Goal: Task Accomplishment & Management: Complete application form

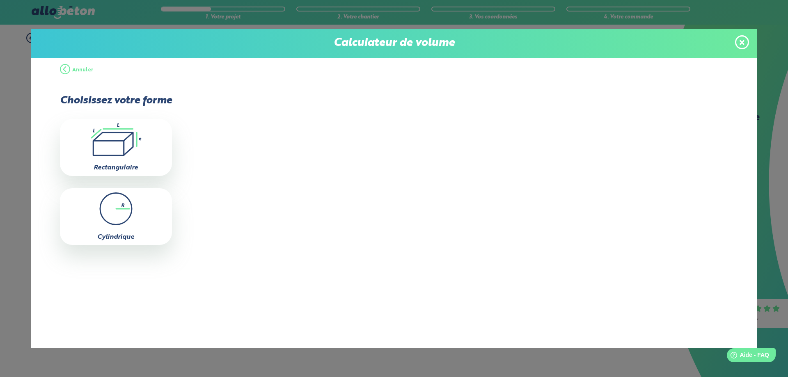
click at [360, 51] on div "Calculateur de volume" at bounding box center [394, 43] width 726 height 29
click at [110, 142] on icon ".icon-calc-rectanglea{fill:none;stroke-linecap:round;stroke-width:3px;stroke:#6…" at bounding box center [116, 139] width 104 height 33
type input "0"
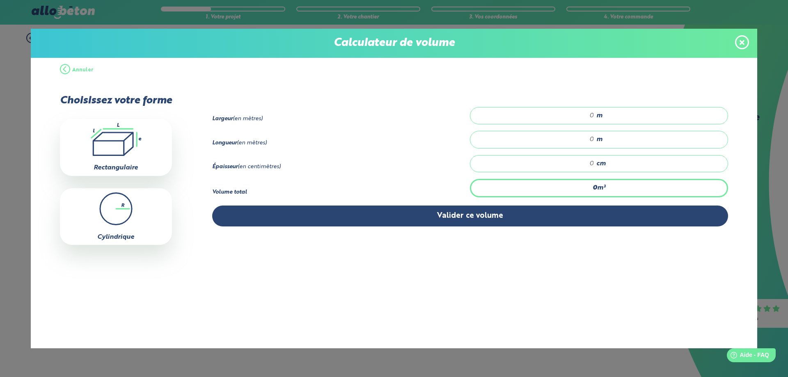
click at [555, 118] on input "number" at bounding box center [537, 116] width 116 height 8
type input "11"
click at [581, 143] on div "m" at bounding box center [599, 139] width 258 height 17
click at [586, 138] on input "number" at bounding box center [537, 139] width 116 height 8
type input "5"
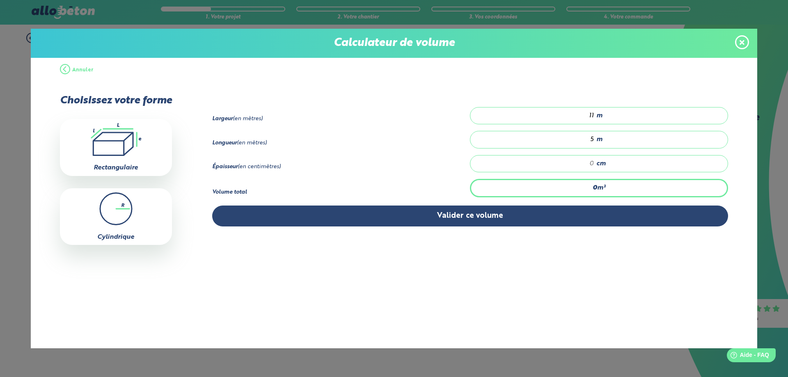
click at [589, 162] on input "number" at bounding box center [537, 164] width 116 height 8
click at [743, 41] on icon at bounding box center [742, 42] width 5 height 5
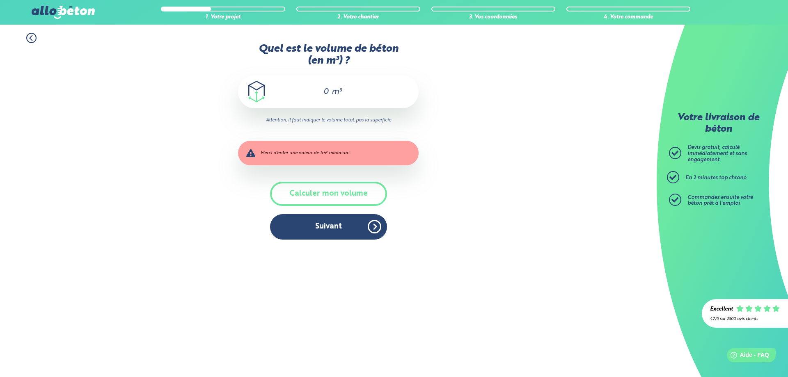
click at [330, 94] on div "0 m³" at bounding box center [328, 92] width 181 height 33
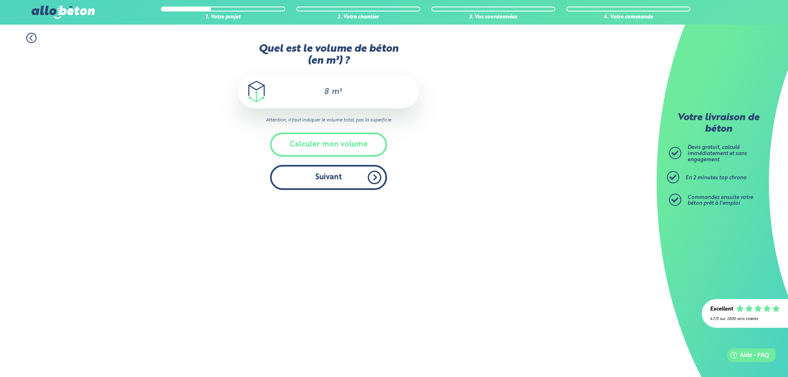
type input "8"
click at [343, 175] on button "Suivant" at bounding box center [328, 177] width 117 height 25
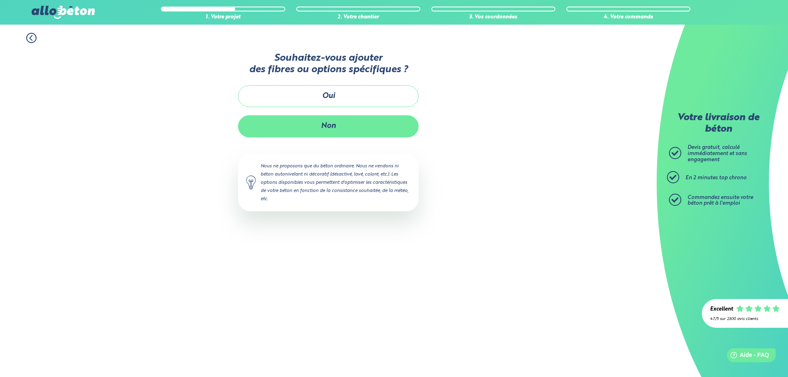
click at [330, 125] on button "Non" at bounding box center [328, 126] width 181 height 22
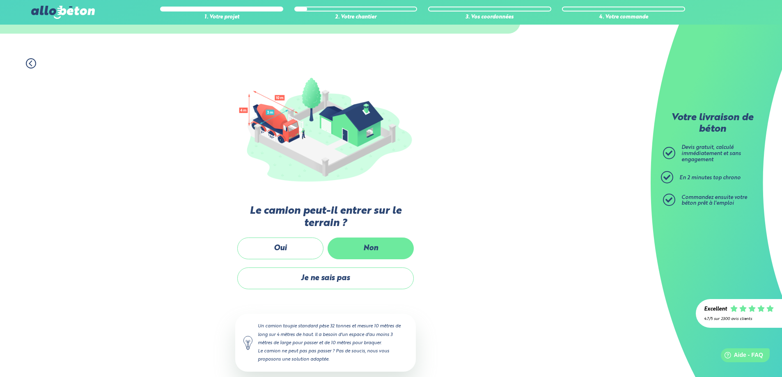
scroll to position [51, 0]
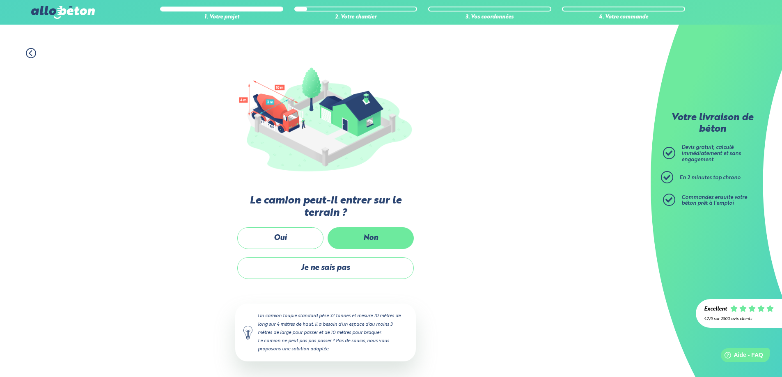
click at [360, 243] on label "Non" at bounding box center [371, 238] width 86 height 22
click at [0, 0] on input "Non" at bounding box center [0, 0] width 0 height 0
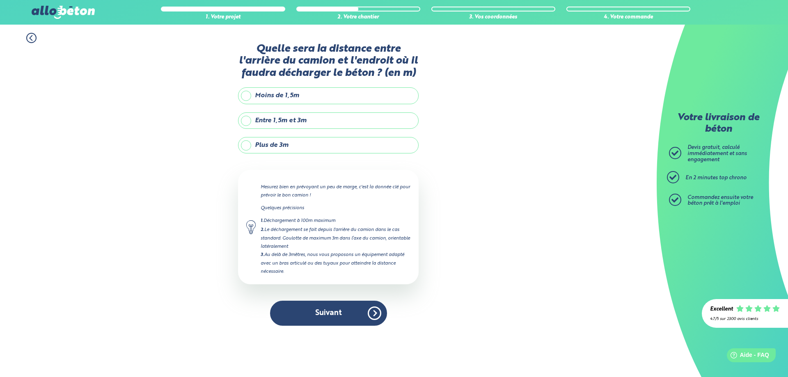
click at [274, 147] on label "Plus de 3m" at bounding box center [328, 145] width 181 height 16
click at [0, 0] on input "Plus de 3m" at bounding box center [0, 0] width 0 height 0
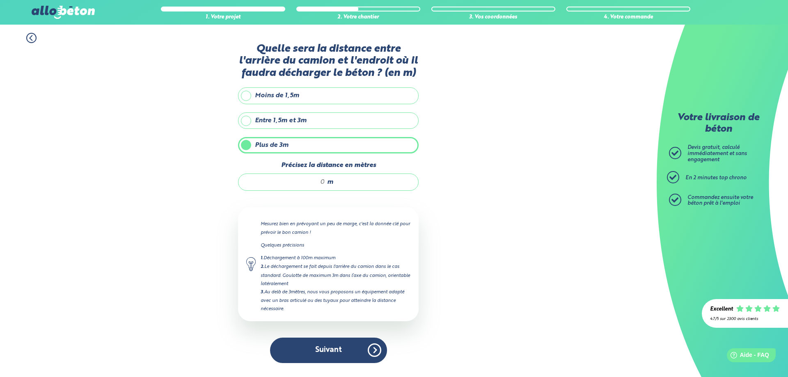
drag, startPoint x: 316, startPoint y: 181, endPoint x: 324, endPoint y: 181, distance: 7.4
click at [324, 181] on input "Précisez la distance en mètres" at bounding box center [286, 182] width 78 height 8
type input "7"
click at [373, 355] on button "Suivant" at bounding box center [328, 350] width 117 height 25
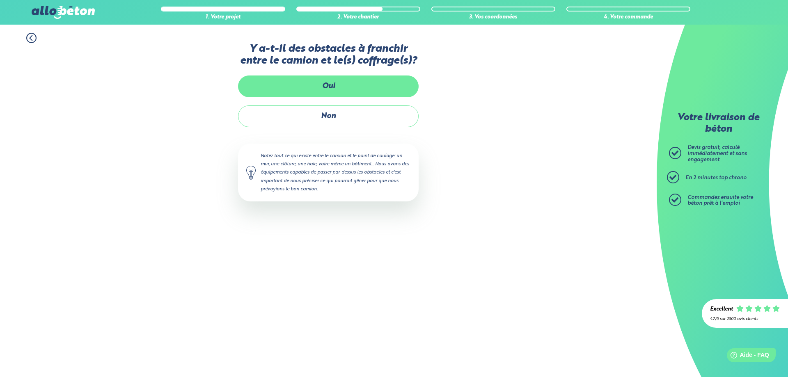
click at [335, 92] on label "Oui" at bounding box center [328, 87] width 181 height 22
click at [0, 0] on input "Oui" at bounding box center [0, 0] width 0 height 0
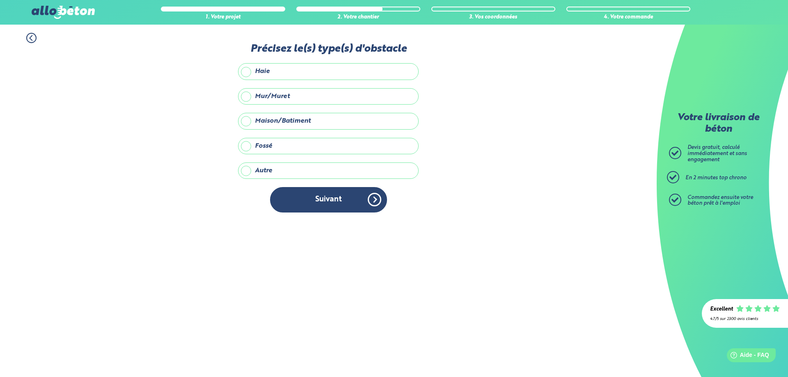
click at [248, 97] on label "Mur/Muret" at bounding box center [328, 96] width 181 height 16
click at [0, 0] on input "Mur/Muret" at bounding box center [0, 0] width 0 height 0
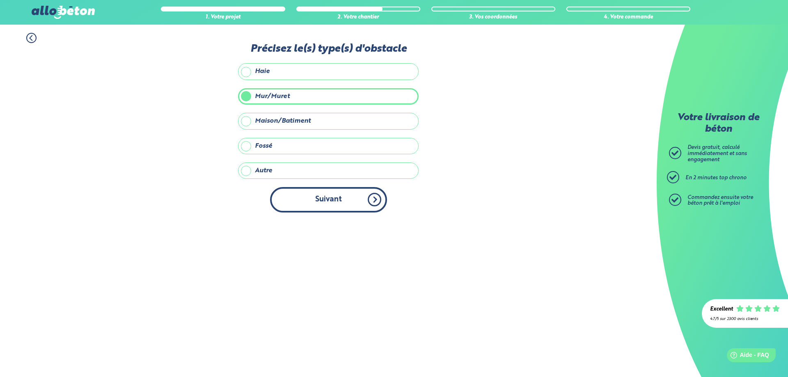
click at [365, 205] on button "Suivant" at bounding box center [328, 199] width 117 height 25
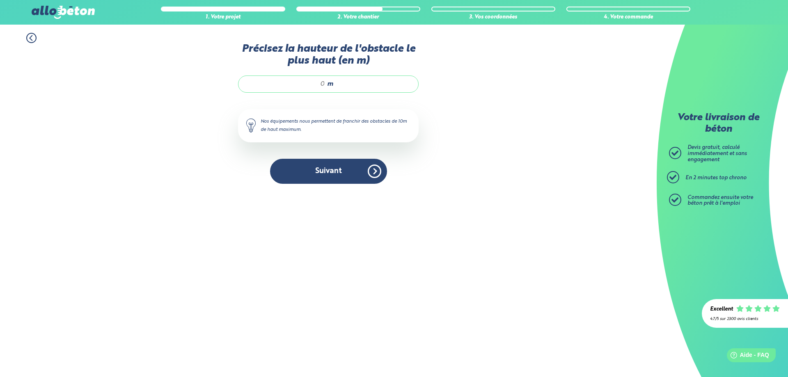
drag, startPoint x: 316, startPoint y: 84, endPoint x: 326, endPoint y: 86, distance: 10.0
click at [326, 86] on div "m" at bounding box center [328, 84] width 181 height 17
type input "1"
click at [378, 170] on button "Suivant" at bounding box center [328, 171] width 117 height 25
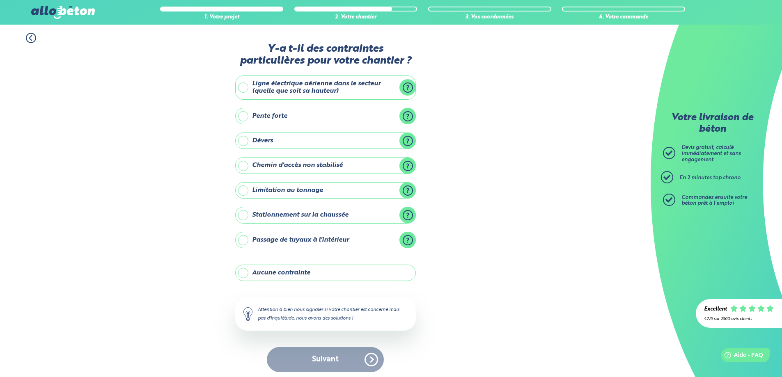
click at [285, 274] on label "Aucune contrainte" at bounding box center [325, 273] width 181 height 16
click at [0, 0] on input "Aucune contrainte" at bounding box center [0, 0] width 0 height 0
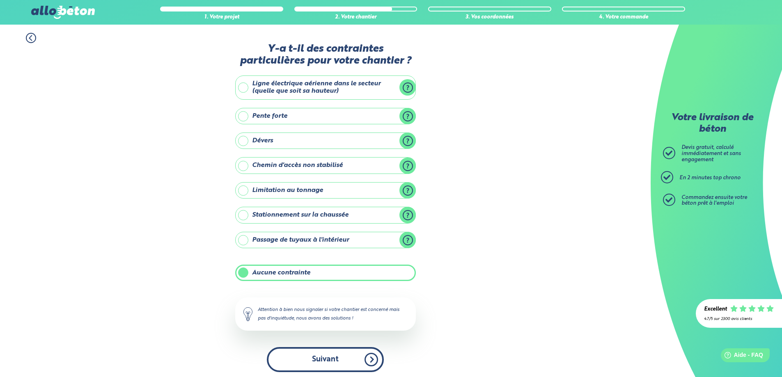
click at [334, 357] on button "Suivant" at bounding box center [325, 359] width 117 height 25
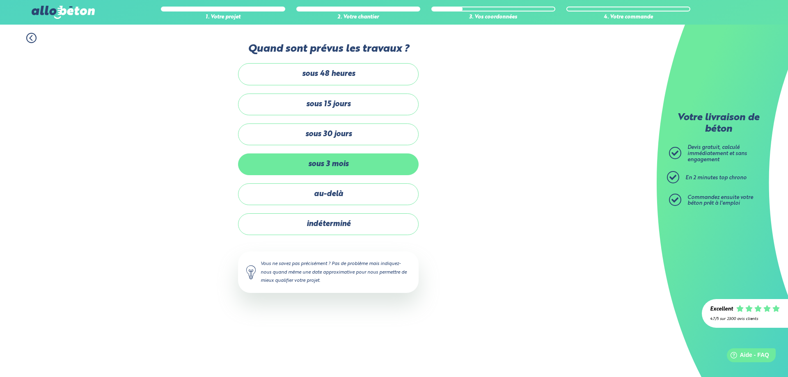
click at [349, 169] on label "sous 3 mois" at bounding box center [328, 164] width 181 height 22
click at [0, 0] on input "sous 3 mois" at bounding box center [0, 0] width 0 height 0
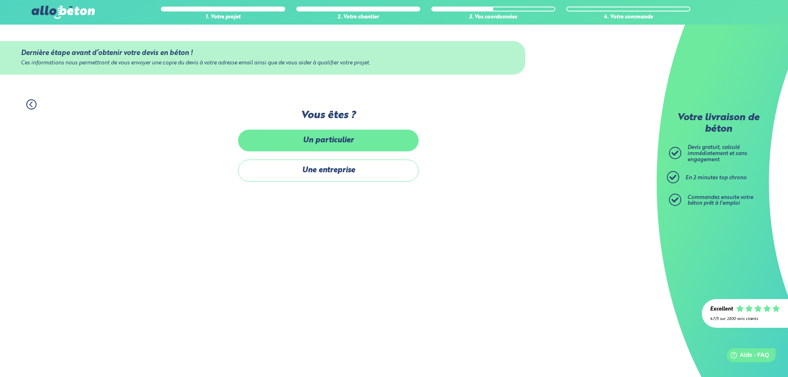
click at [342, 142] on label "Un particulier" at bounding box center [328, 141] width 181 height 22
click at [0, 0] on input "Un particulier" at bounding box center [0, 0] width 0 height 0
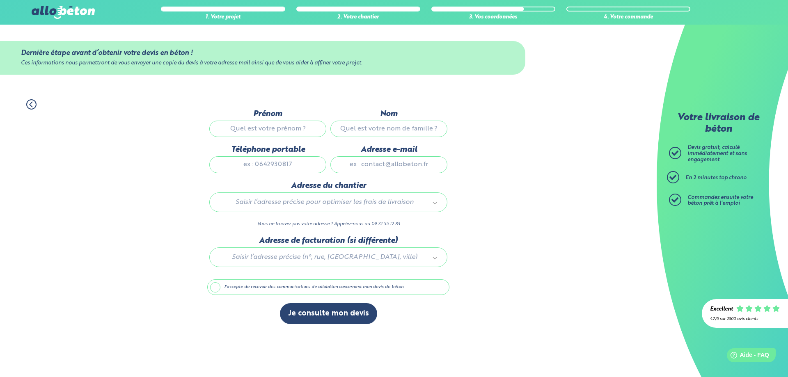
click at [296, 133] on input "Prénom" at bounding box center [267, 129] width 117 height 16
type input "[PERSON_NAME]"
type input "0602"
click at [559, 163] on div "1. Votre projet 2. Votre chantier 3. Vos coordonnées 4. Votre commande Dernière…" at bounding box center [328, 211] width 657 height 241
